Goal: Task Accomplishment & Management: Use online tool/utility

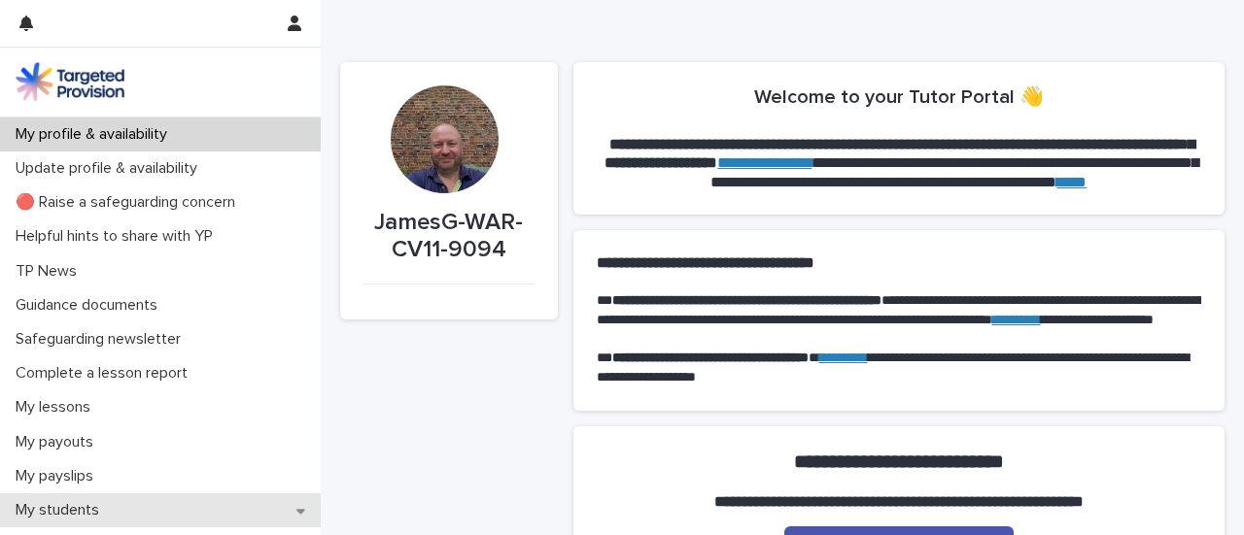
click at [54, 501] on p "My students" at bounding box center [61, 510] width 107 height 18
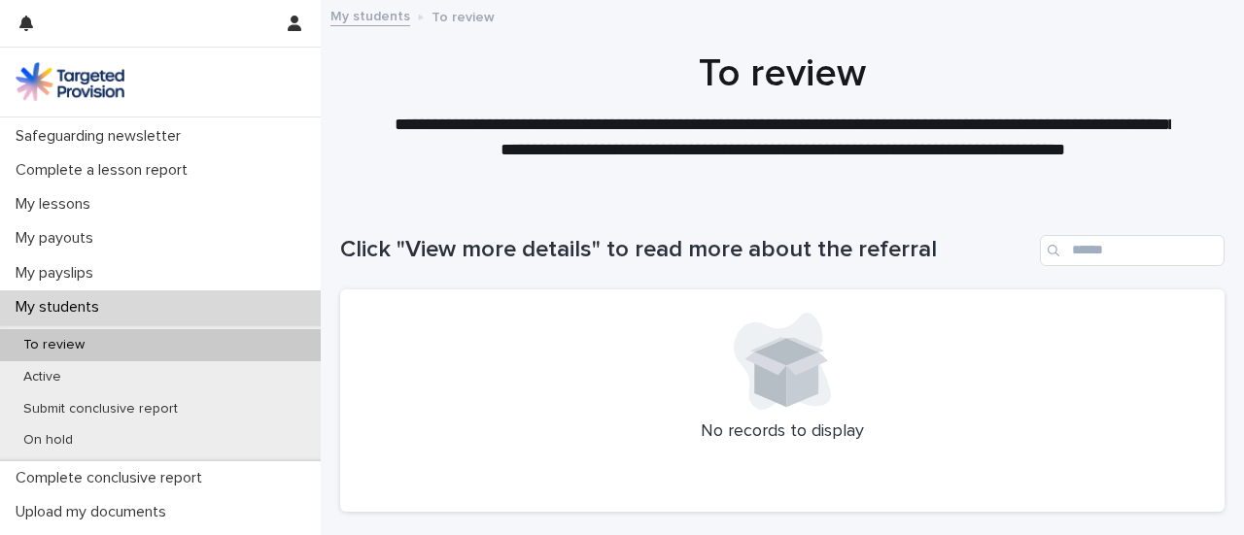
scroll to position [218, 0]
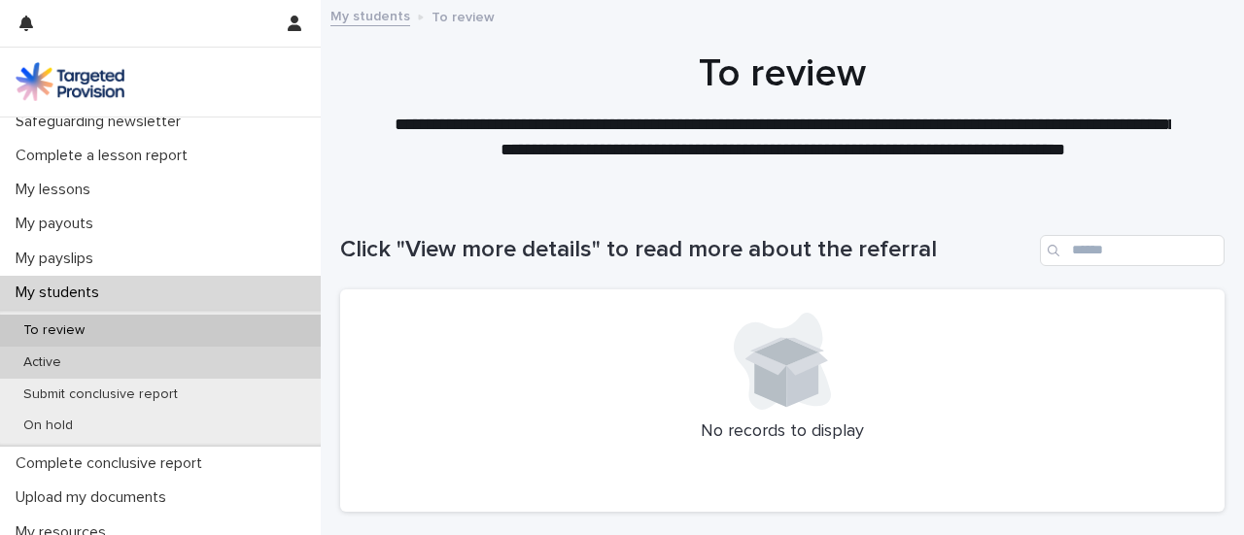
click at [41, 359] on p "Active" at bounding box center [42, 363] width 69 height 17
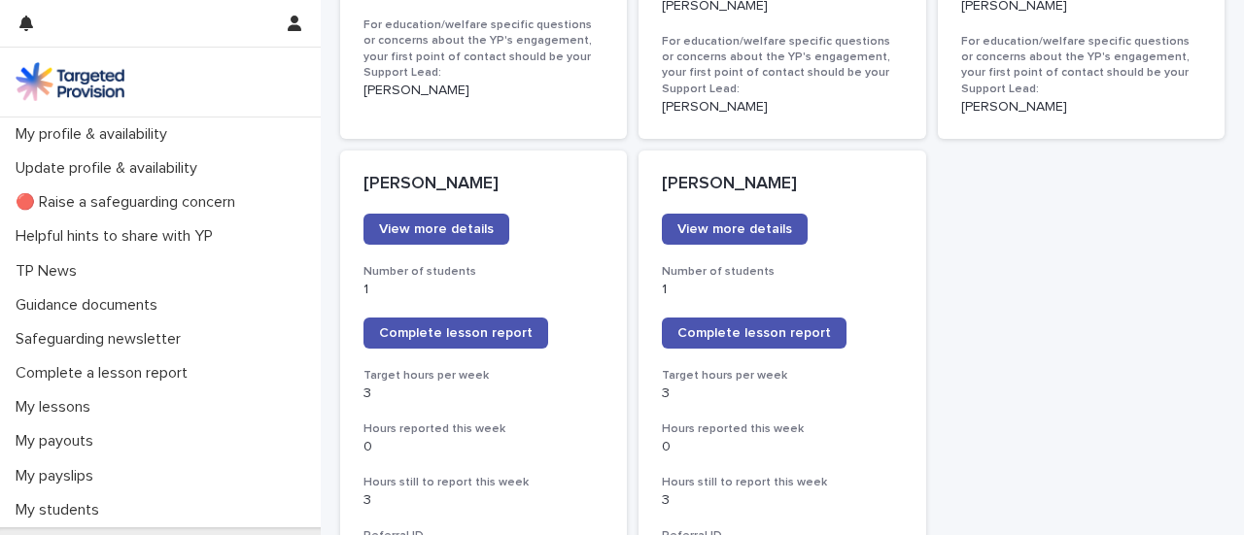
scroll to position [1523, 0]
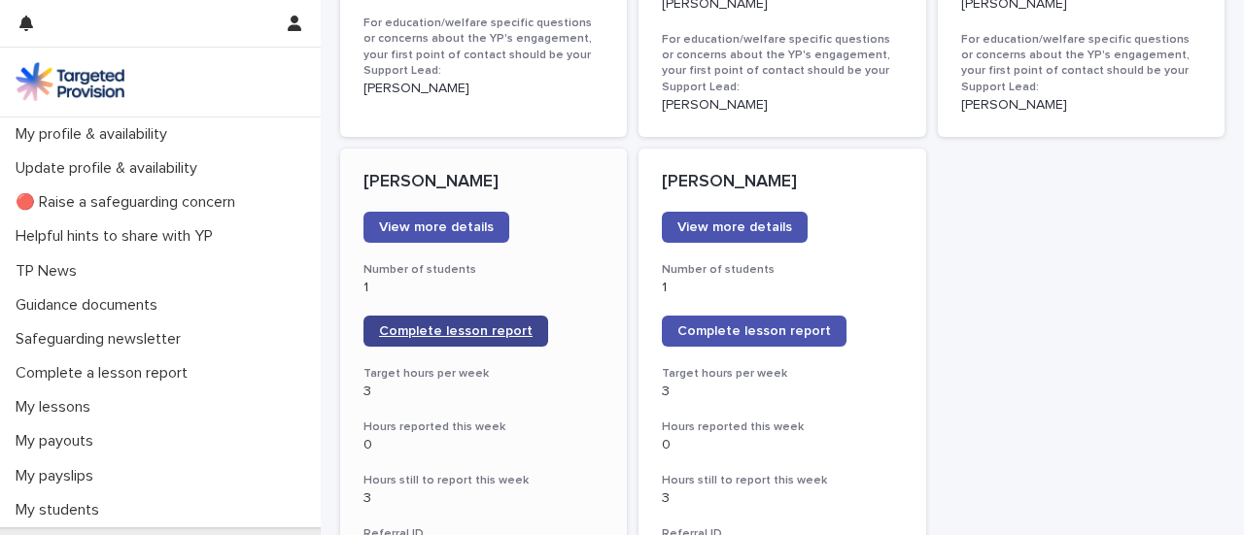
click at [426, 316] on link "Complete lesson report" at bounding box center [455, 331] width 185 height 31
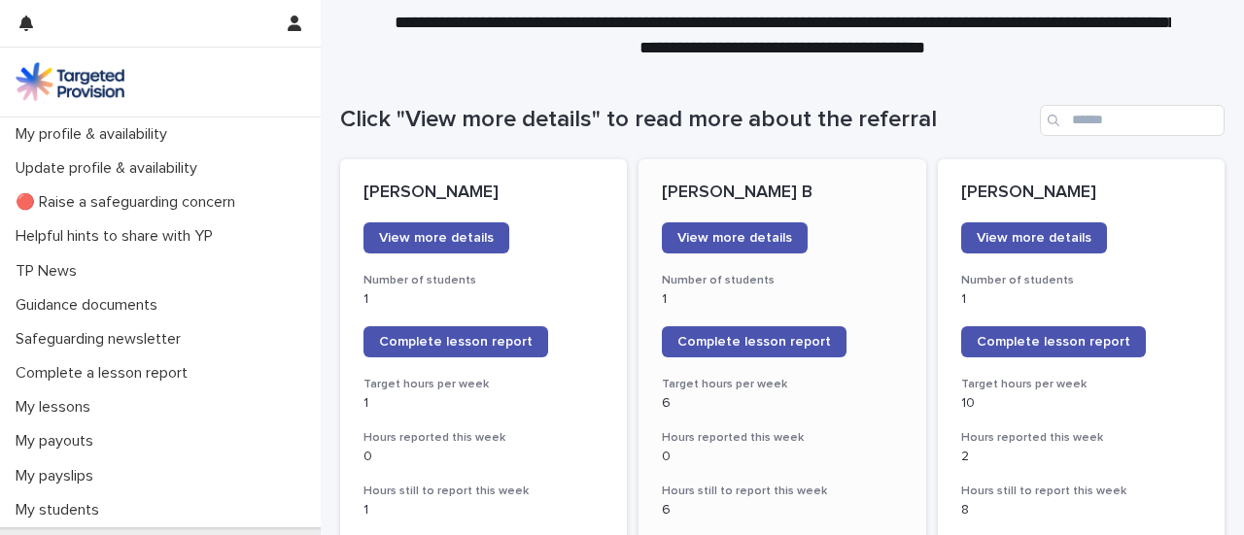
scroll to position [109, 0]
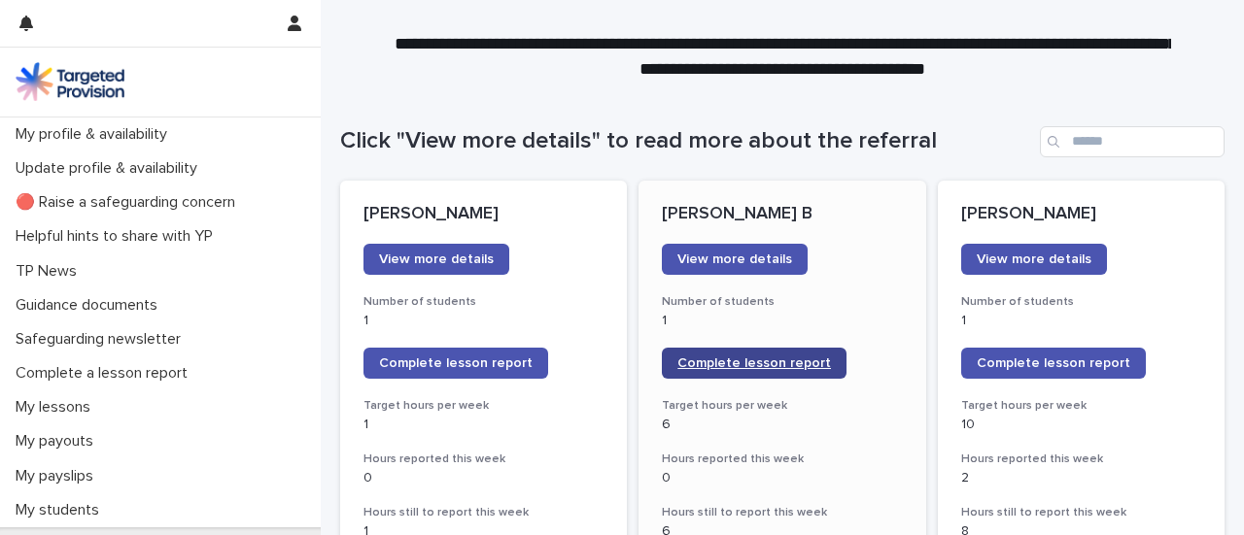
click at [720, 358] on span "Complete lesson report" at bounding box center [753, 364] width 153 height 14
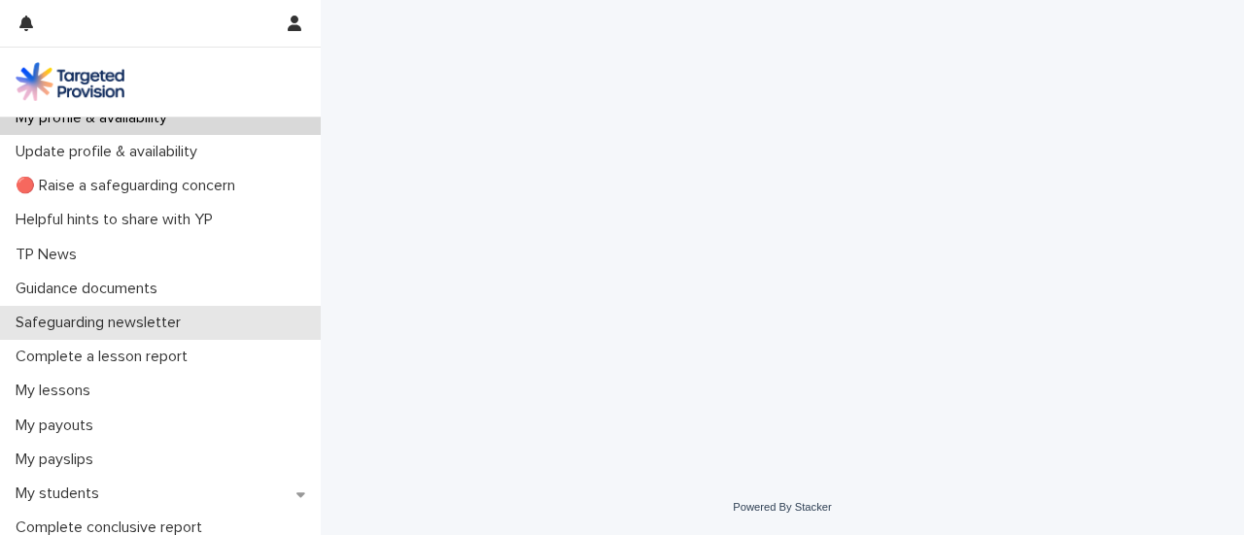
scroll to position [218, 0]
